Goal: Task Accomplishment & Management: Complete application form

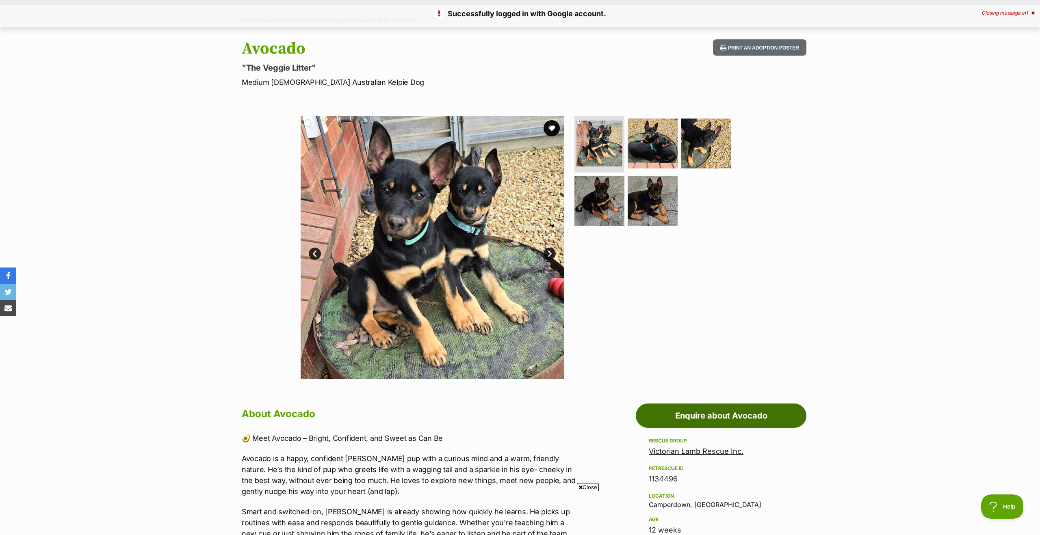
click at [714, 413] on link "Enquire about Avocado" at bounding box center [721, 416] width 171 height 24
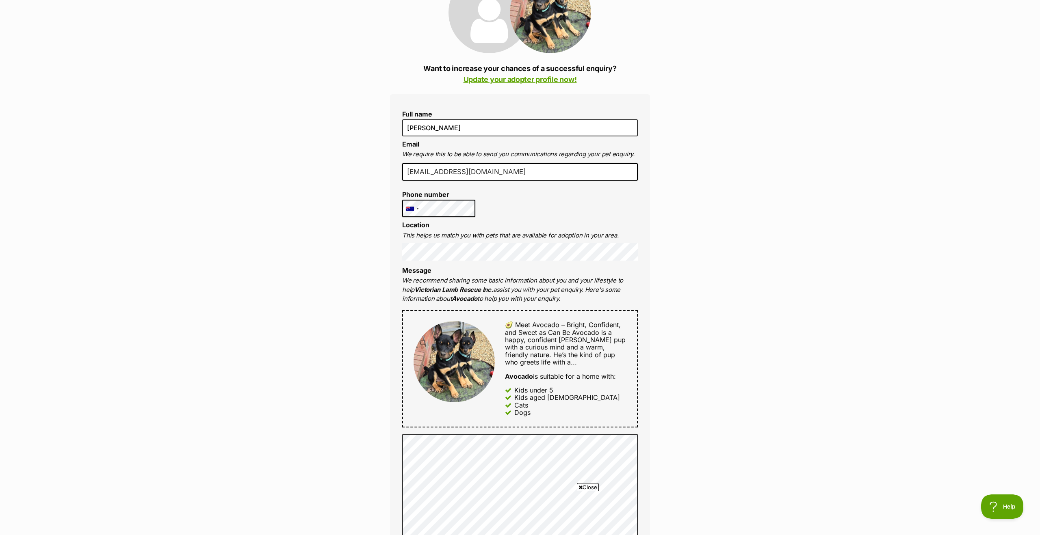
scroll to position [152, 0]
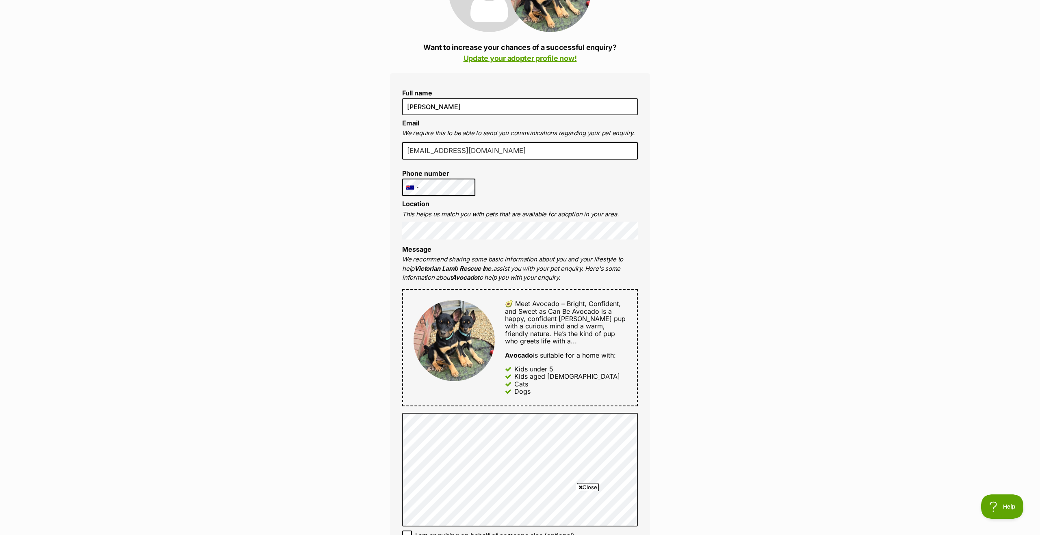
click at [338, 243] on div "Enquire about Avocado Want to increase your chances of a successful enquiry? Up…" at bounding box center [520, 460] width 1040 height 1076
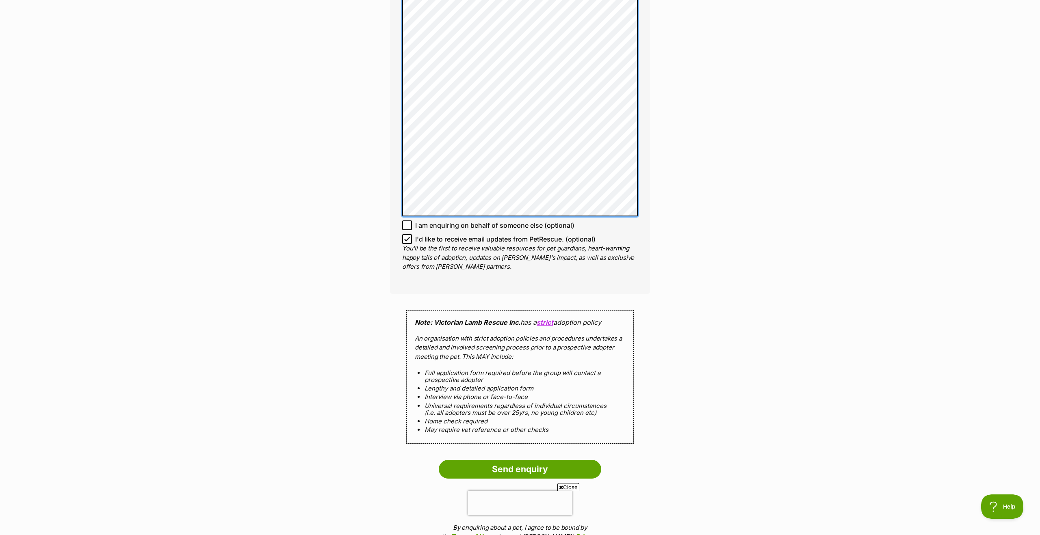
scroll to position [573, 0]
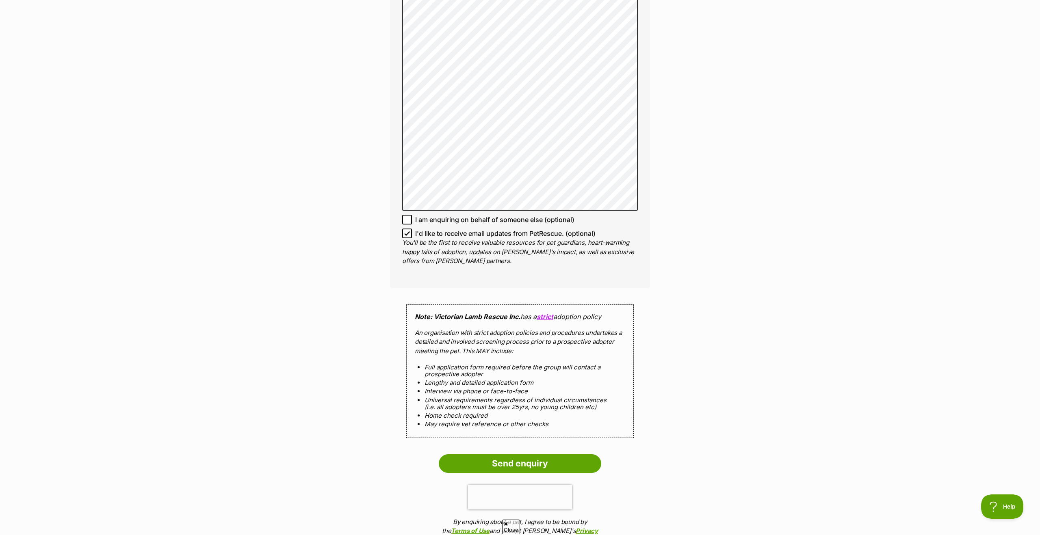
click at [407, 239] on p "You'll be the first to receive valuable resources for pet guardians, heart-warm…" at bounding box center [520, 252] width 236 height 28
click at [409, 236] on icon at bounding box center [407, 234] width 6 height 6
click at [409, 236] on input "I'd like to receive email updates from PetRescue. (optional)" at bounding box center [407, 234] width 10 height 10
checkbox input "false"
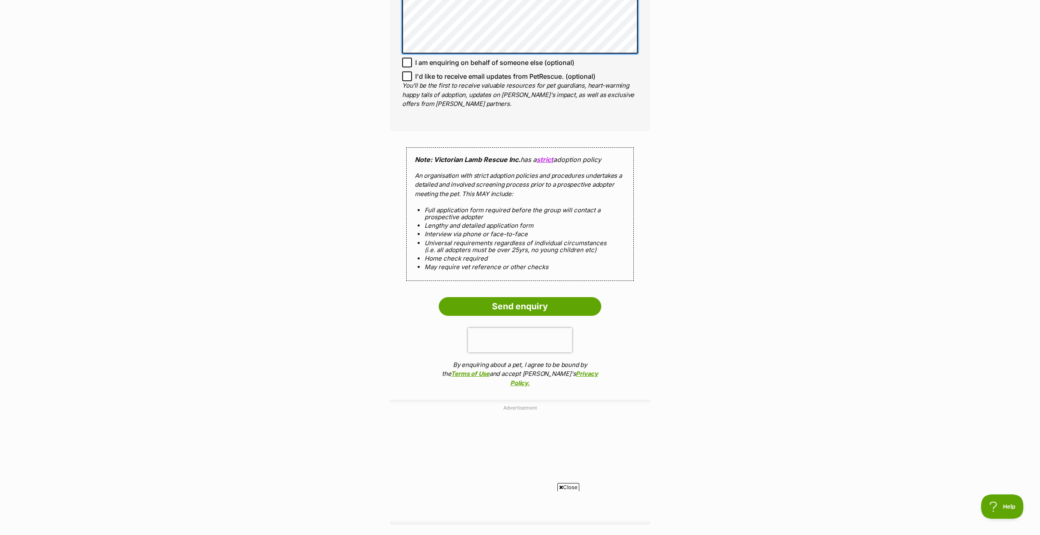
scroll to position [770, 0]
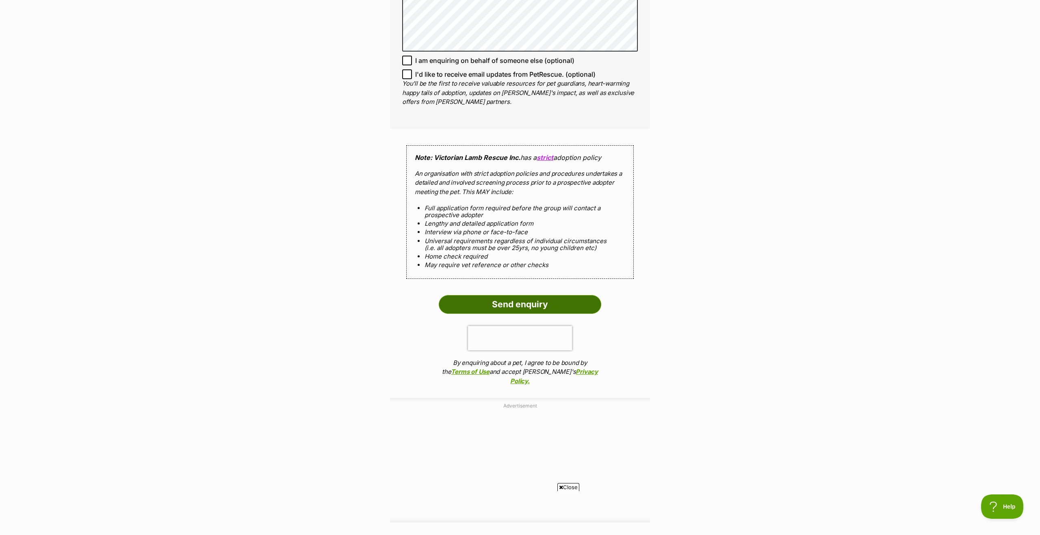
click at [506, 300] on input "Send enquiry" at bounding box center [520, 304] width 162 height 19
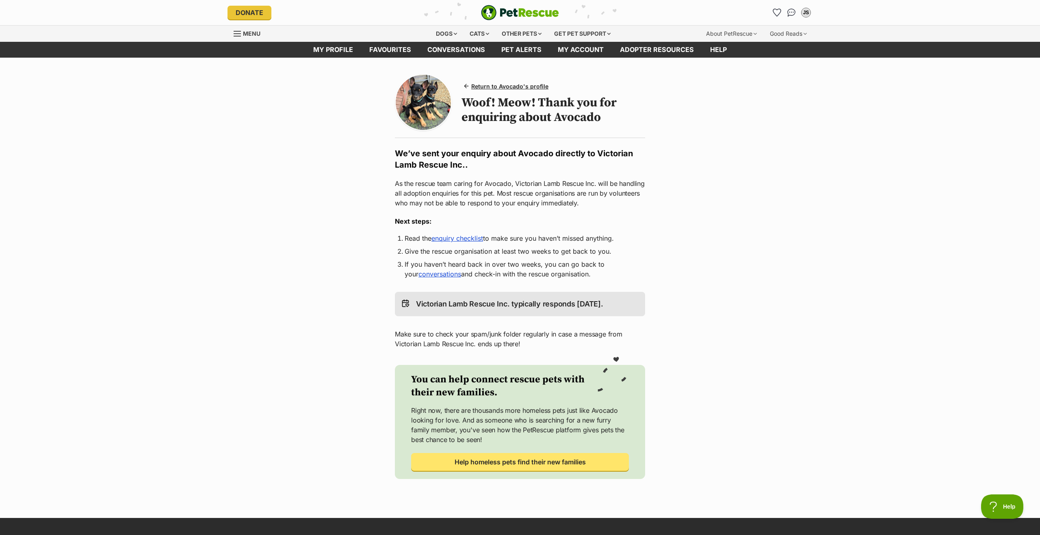
scroll to position [25, 0]
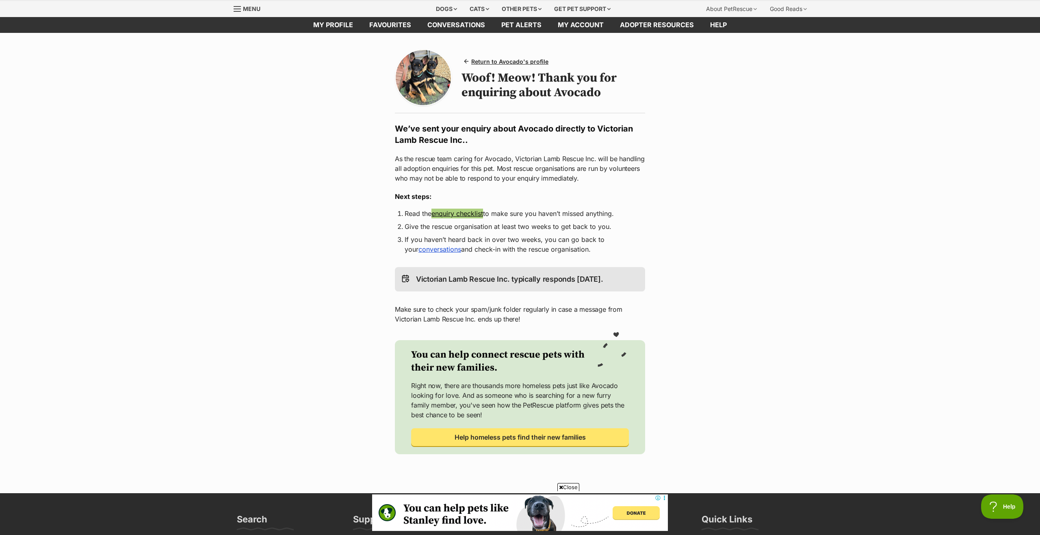
drag, startPoint x: 461, startPoint y: 213, endPoint x: 672, endPoint y: 3, distance: 297.5
click at [0, 0] on div "Donate PetRescue home JS My account JS Josh Steel Edit profile Log out Pet aler…" at bounding box center [520, 442] width 1040 height 934
click at [752, 205] on main "Return to Avocado's profile Woof! Meow! Thank you for enquiring about Avocado W…" at bounding box center [520, 263] width 1040 height 460
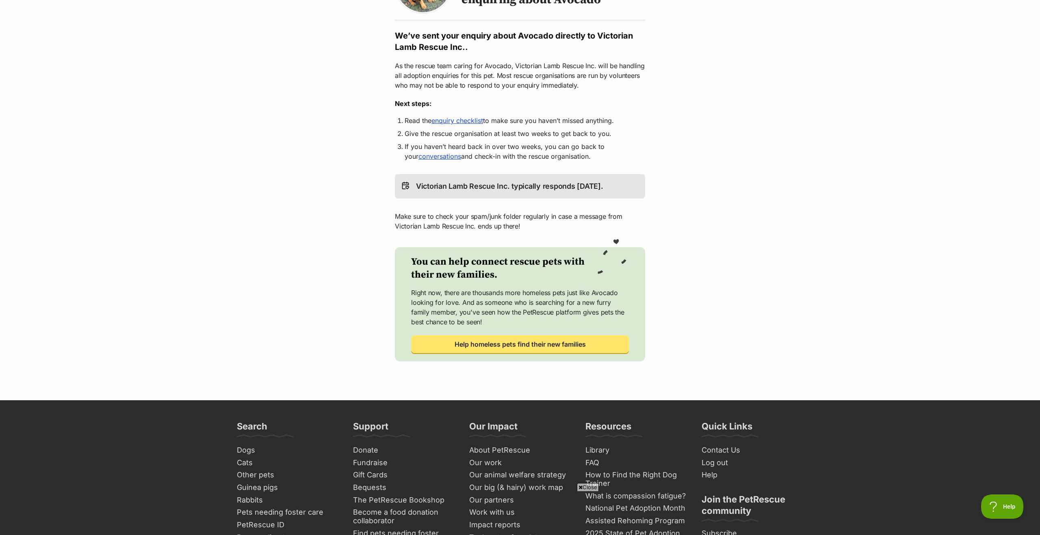
scroll to position [0, 0]
